Goal: Task Accomplishment & Management: Manage account settings

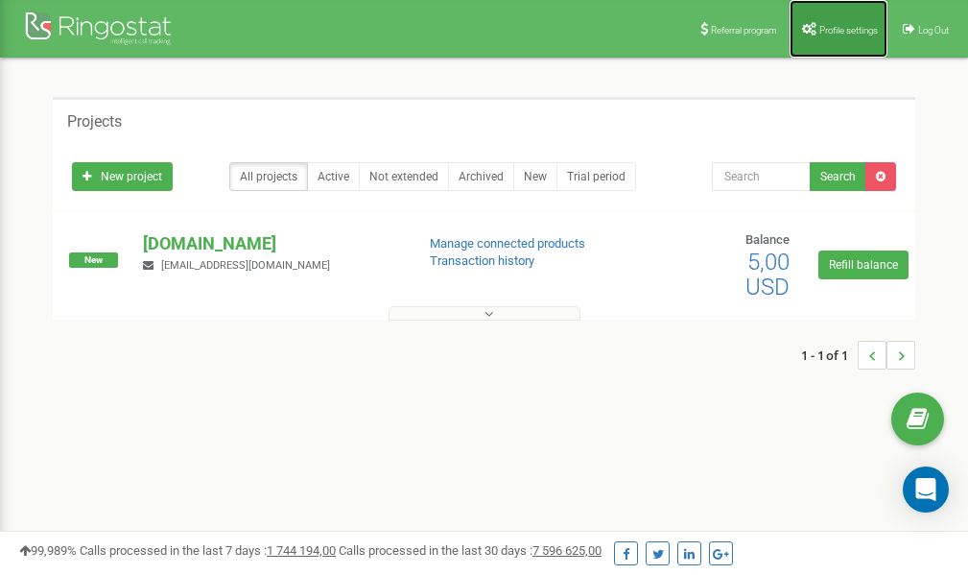
click at [843, 19] on link "Profile settings" at bounding box center [838, 29] width 98 height 58
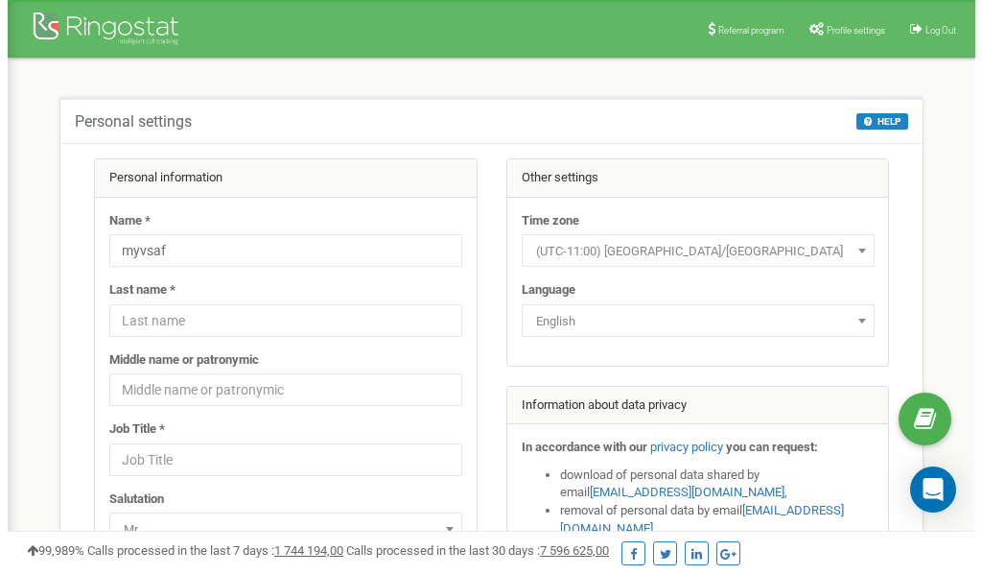
scroll to position [96, 0]
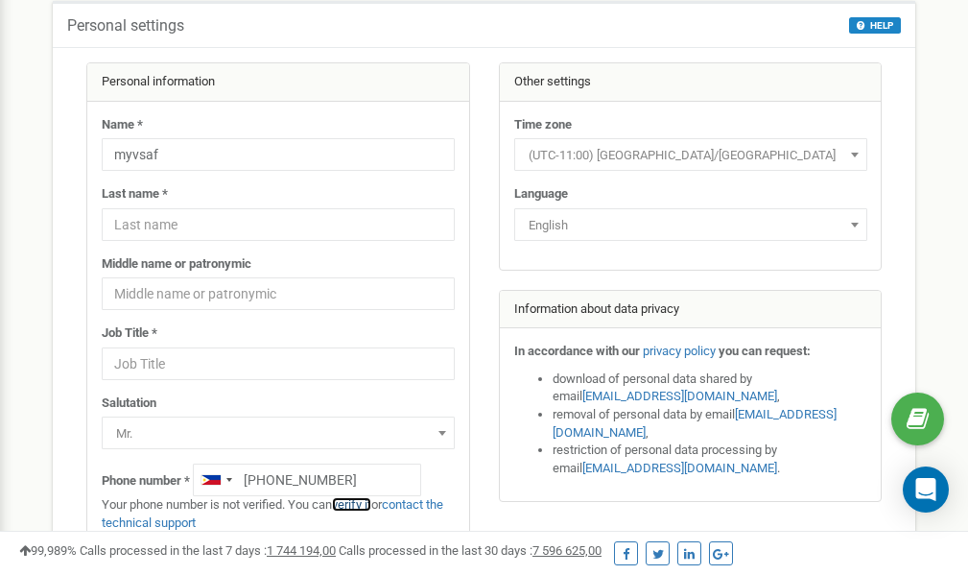
click at [364, 506] on link "verify it" at bounding box center [351, 504] width 39 height 14
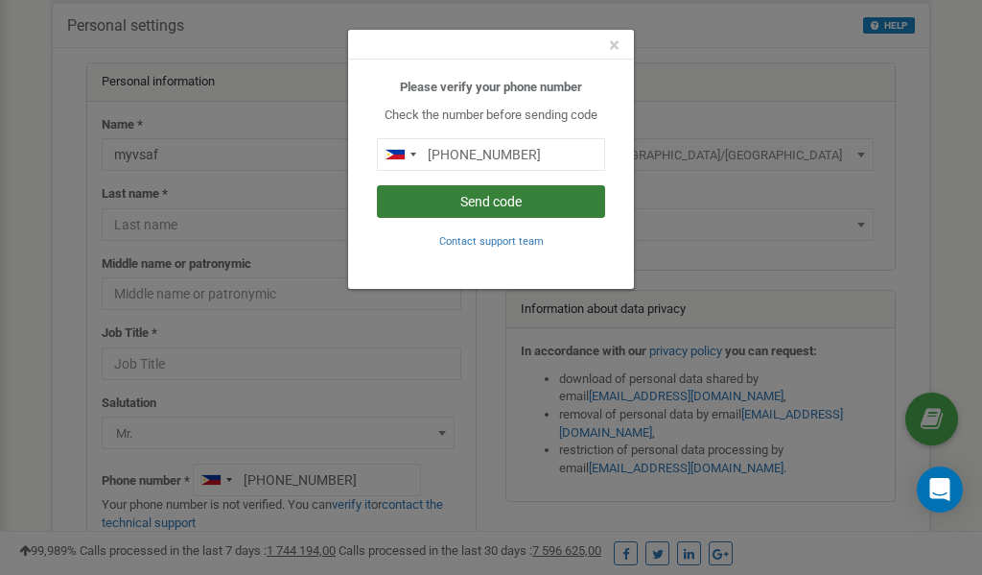
click at [499, 202] on button "Send code" at bounding box center [491, 201] width 228 height 33
